Goal: Information Seeking & Learning: Learn about a topic

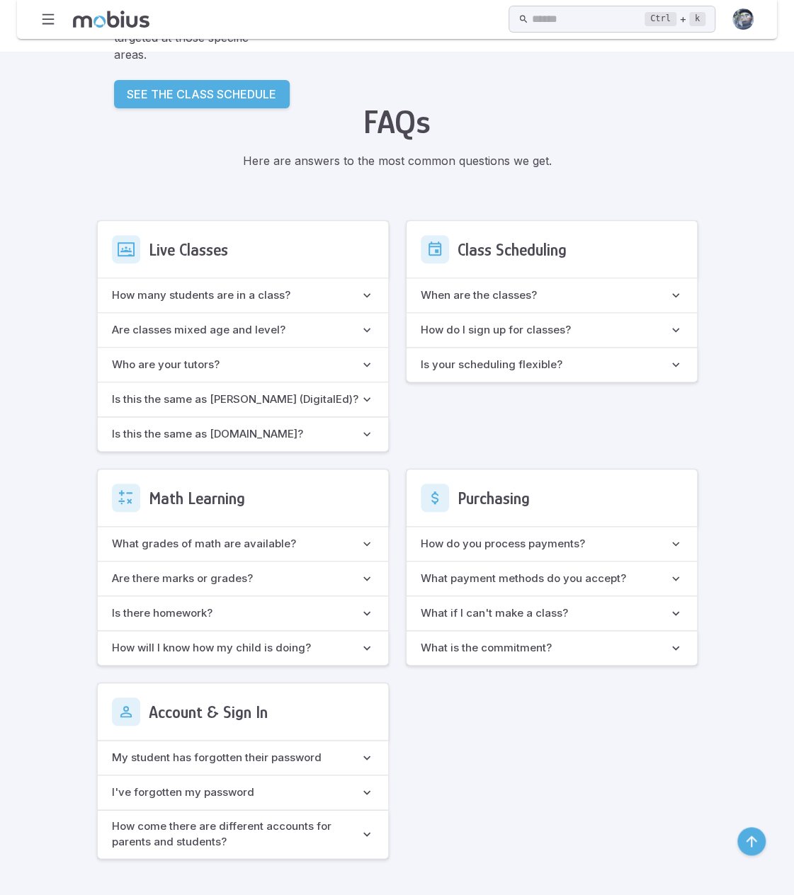
scroll to position [2507, 0]
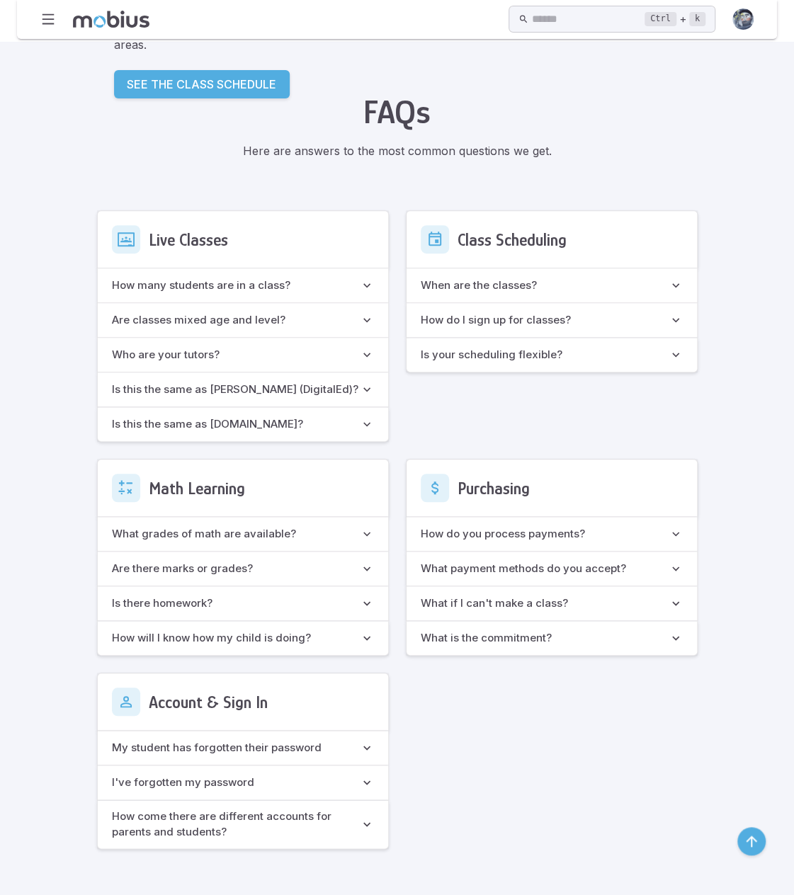
click at [340, 531] on span "What grades of math are available?" at bounding box center [236, 534] width 248 height 16
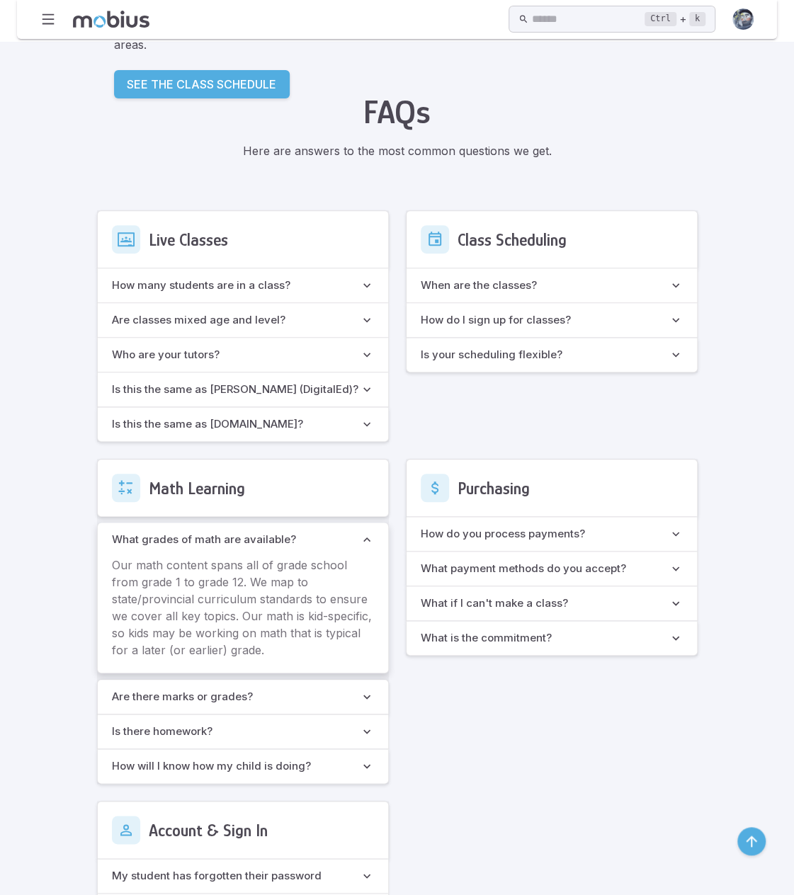
click at [344, 528] on available\? "What grades of math are available?" at bounding box center [243, 540] width 290 height 34
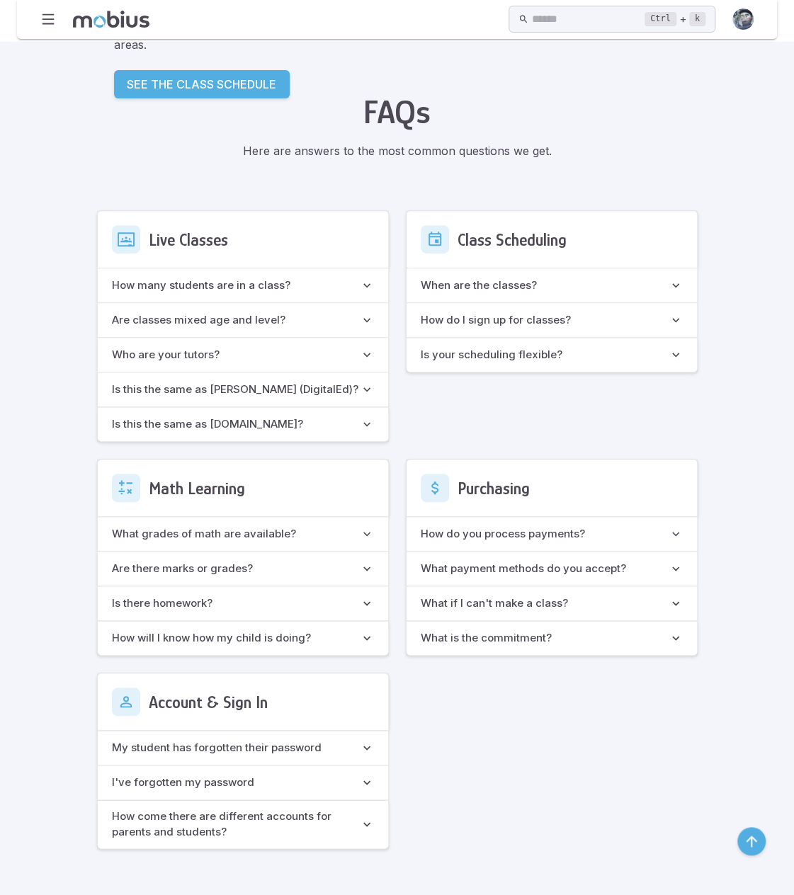
click at [333, 569] on span "Are there marks or grades?" at bounding box center [236, 569] width 248 height 16
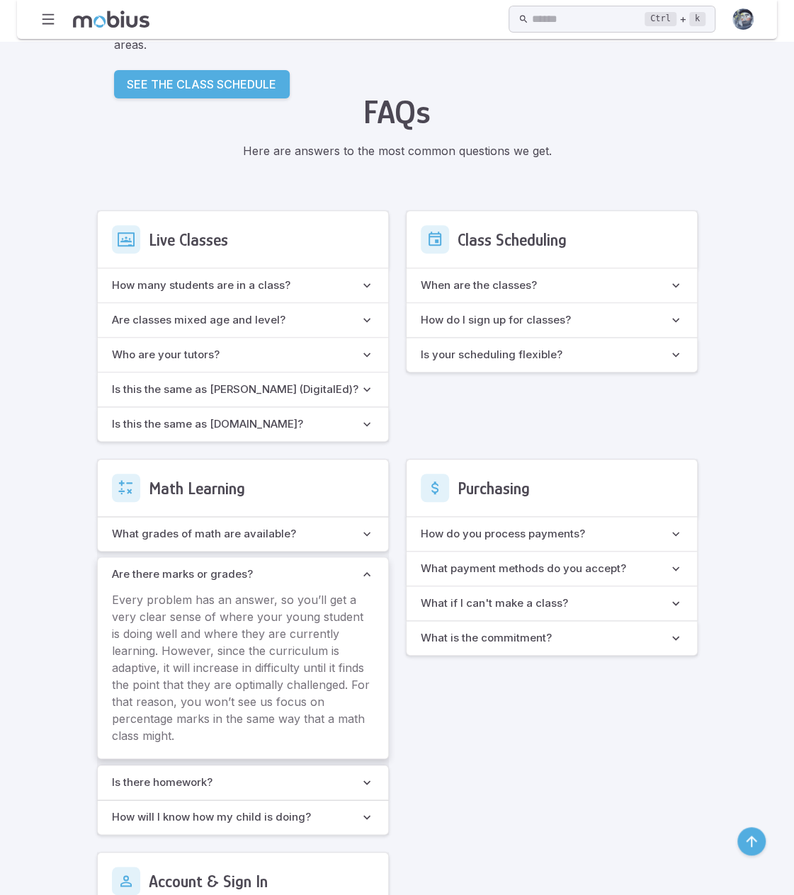
click at [333, 569] on span "Are there marks or grades?" at bounding box center [236, 575] width 248 height 16
